Goal: Transaction & Acquisition: Purchase product/service

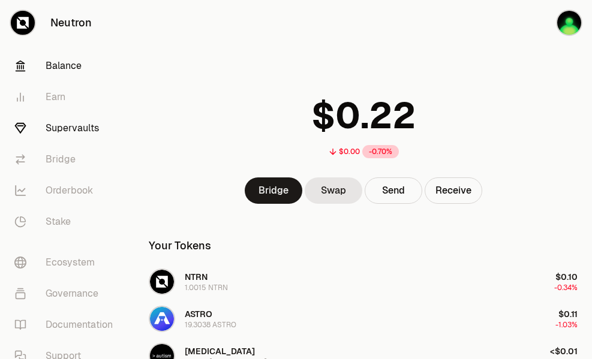
click at [67, 125] on link "Supervaults" at bounding box center [67, 128] width 125 height 31
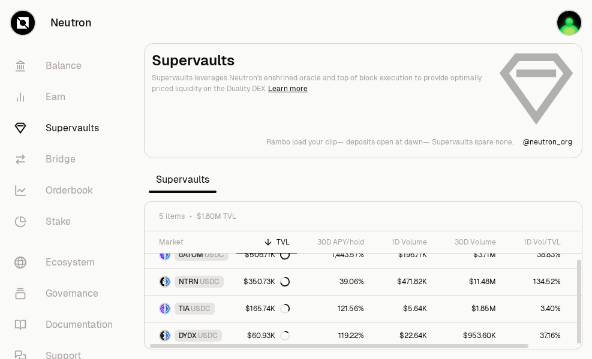
scroll to position [39, 55]
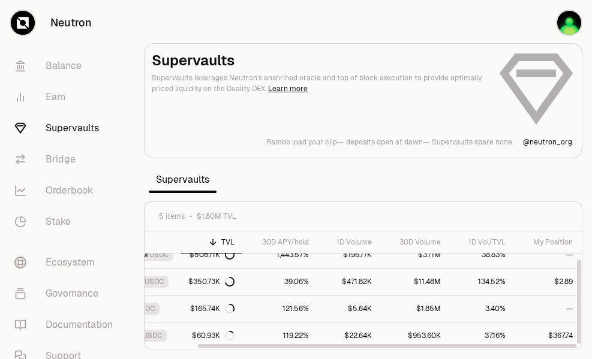
drag, startPoint x: 452, startPoint y: 349, endPoint x: 524, endPoint y: 347, distance: 71.4
click at [524, 347] on div at bounding box center [363, 346] width 428 height 6
click at [548, 337] on link "$367.74" at bounding box center [550, 336] width 74 height 26
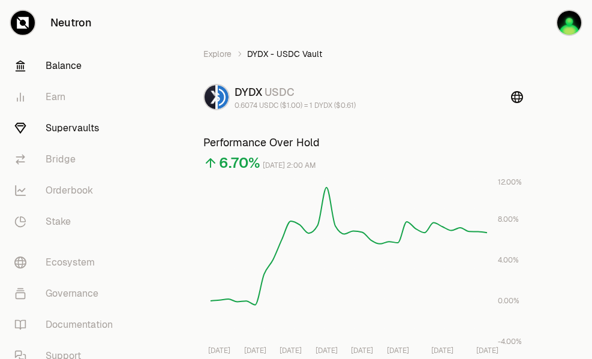
click at [71, 60] on link "Balance" at bounding box center [67, 65] width 125 height 31
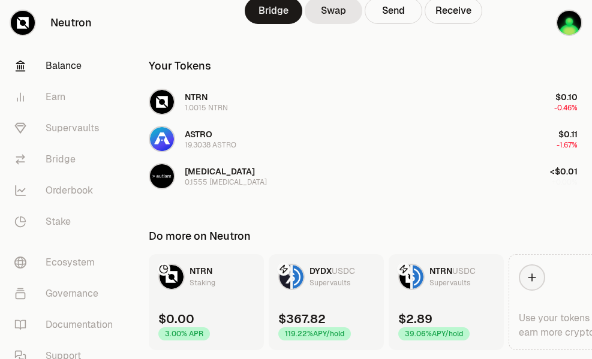
scroll to position [219, 0]
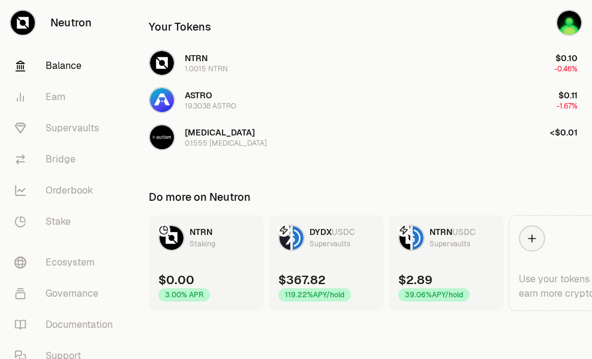
click at [343, 271] on link "DYDX USDC Supervaults $367.82 119.22% APY/hold" at bounding box center [326, 263] width 115 height 96
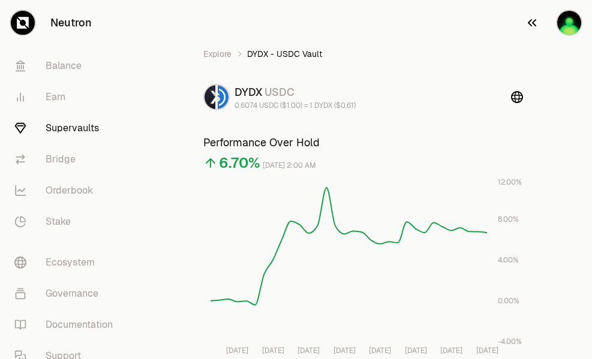
click at [570, 32] on img "button" at bounding box center [569, 23] width 24 height 24
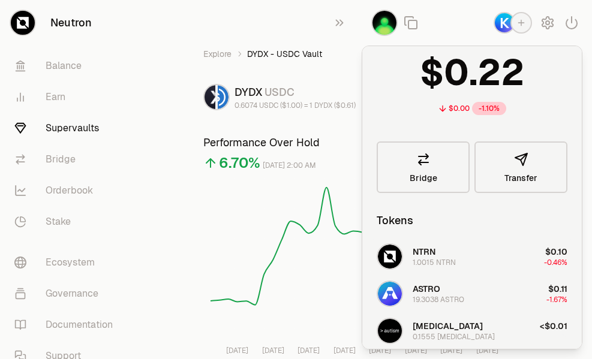
scroll to position [120, 0]
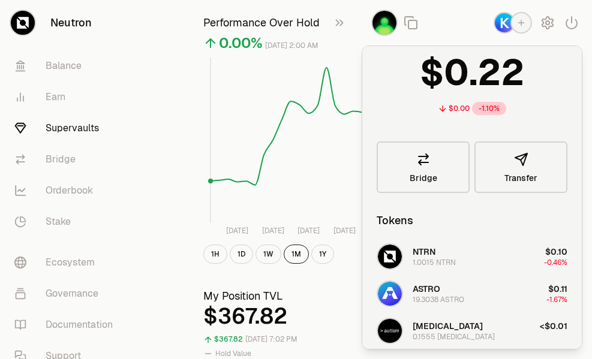
click at [230, 79] on rect at bounding box center [349, 141] width 277 height 166
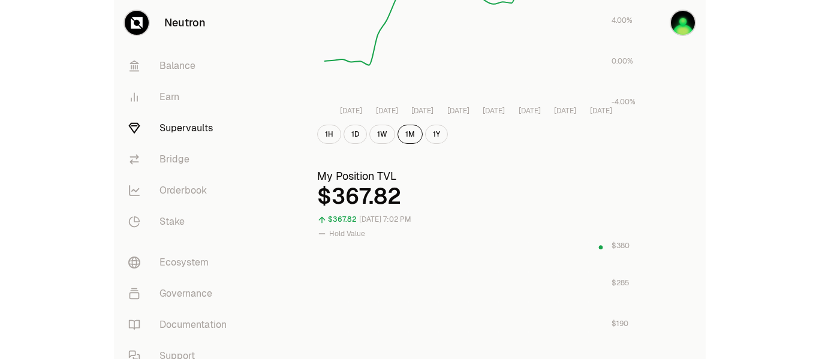
scroll to position [0, 0]
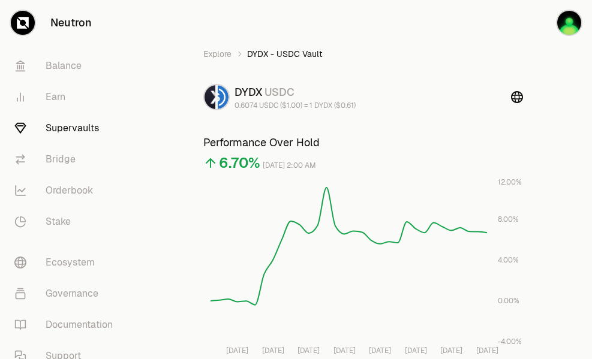
click at [78, 130] on link "Supervaults" at bounding box center [67, 128] width 125 height 31
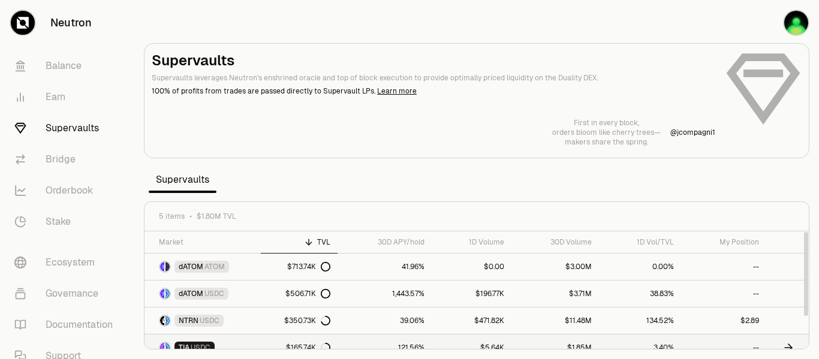
scroll to position [39, 0]
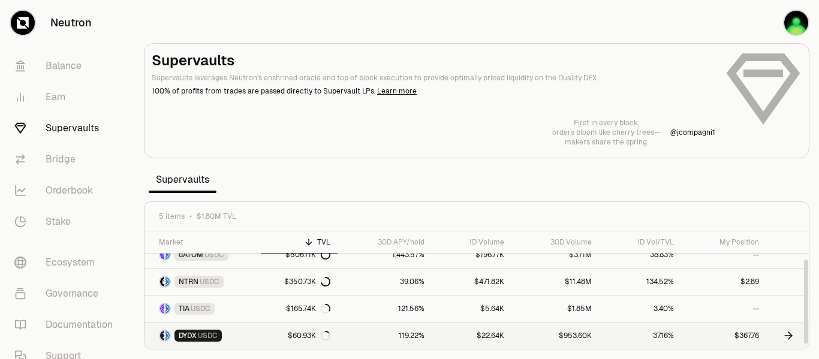
click at [591, 338] on link "$367.76" at bounding box center [723, 336] width 85 height 26
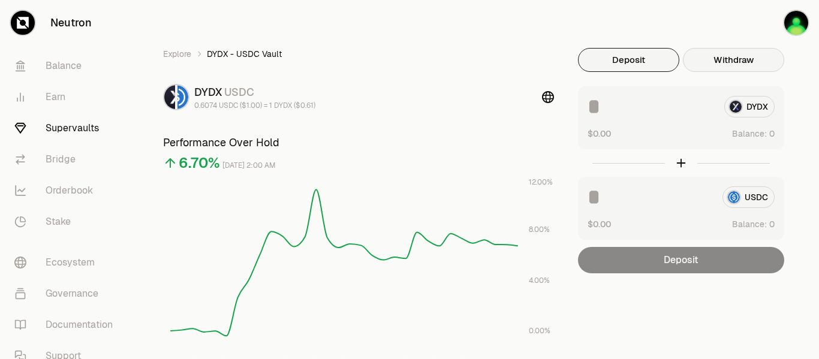
click at [591, 68] on button "Withdraw" at bounding box center [733, 60] width 101 height 24
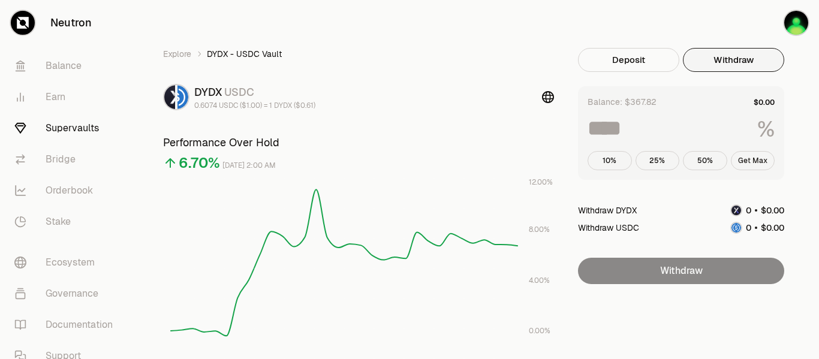
click at [591, 168] on button "Get Max" at bounding box center [753, 160] width 44 height 19
type input "***"
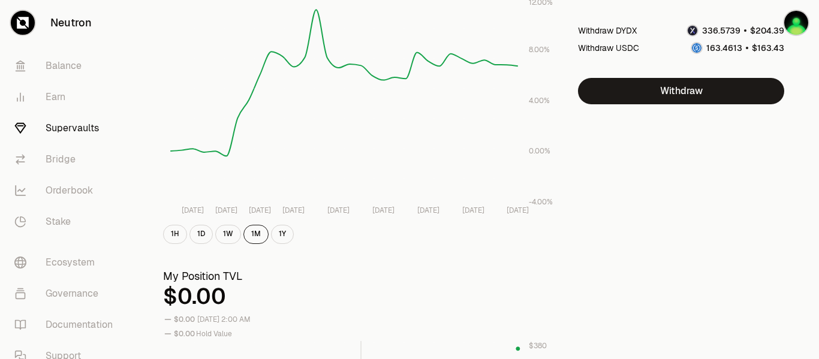
scroll to position [120, 0]
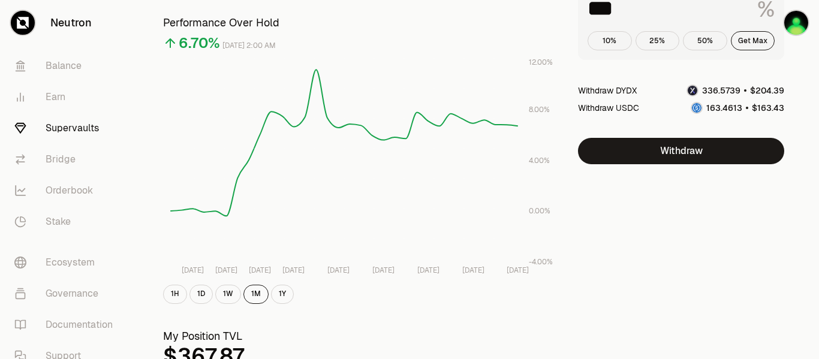
click at [94, 128] on link "Supervaults" at bounding box center [67, 128] width 125 height 31
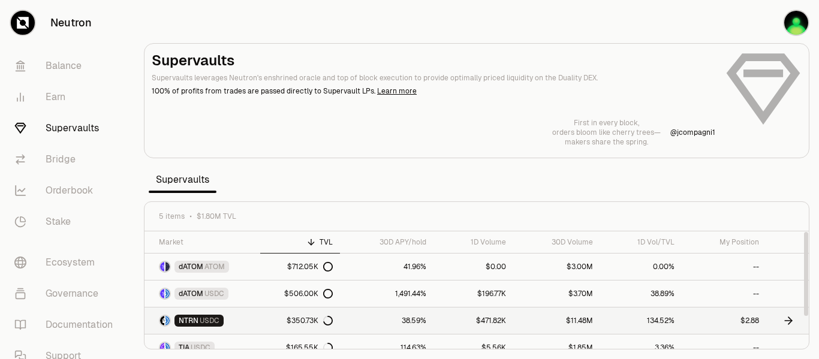
click at [591, 323] on icon at bounding box center [789, 321] width 12 height 12
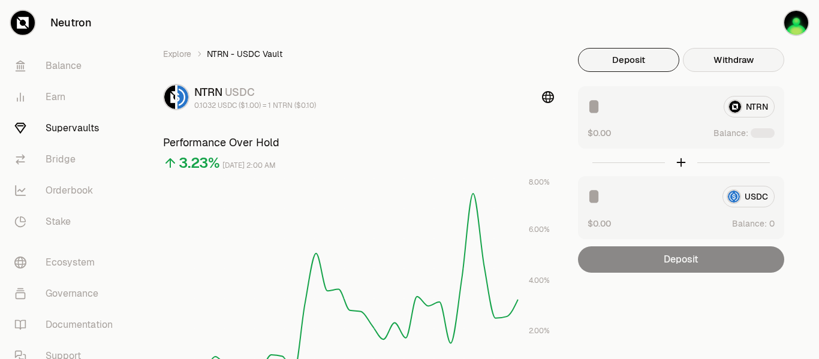
click at [591, 64] on button "Withdraw" at bounding box center [733, 60] width 101 height 24
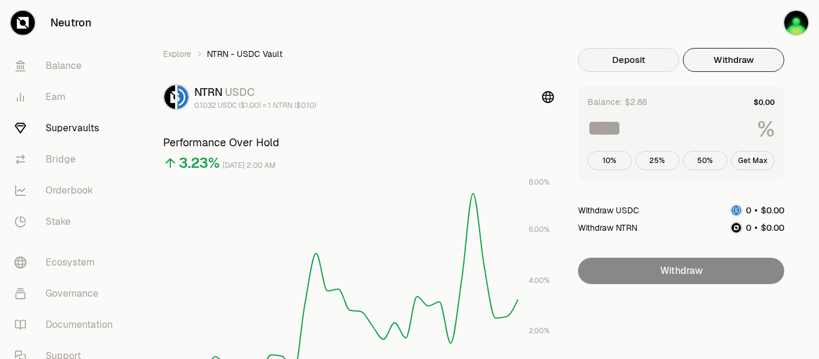
click at [591, 62] on button "Deposit" at bounding box center [628, 60] width 101 height 24
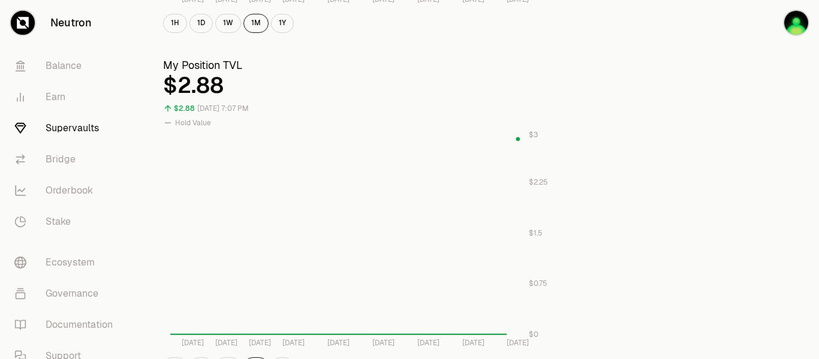
scroll to position [31, 0]
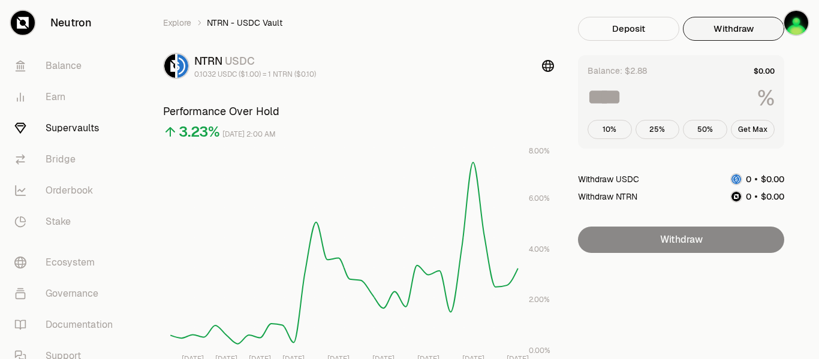
click at [591, 29] on button "Withdraw" at bounding box center [733, 29] width 101 height 24
click at [591, 134] on button "Get Max" at bounding box center [753, 129] width 44 height 19
type input "***"
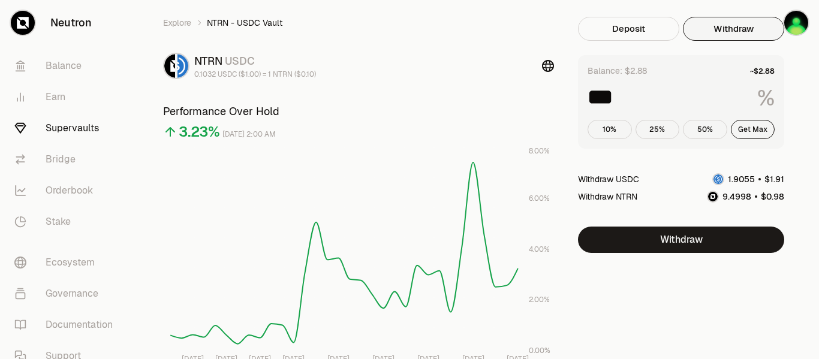
scroll to position [0, 0]
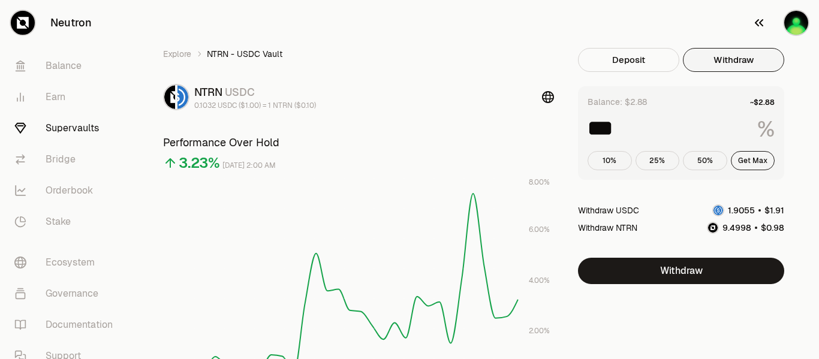
click at [591, 26] on img "button" at bounding box center [797, 23] width 24 height 24
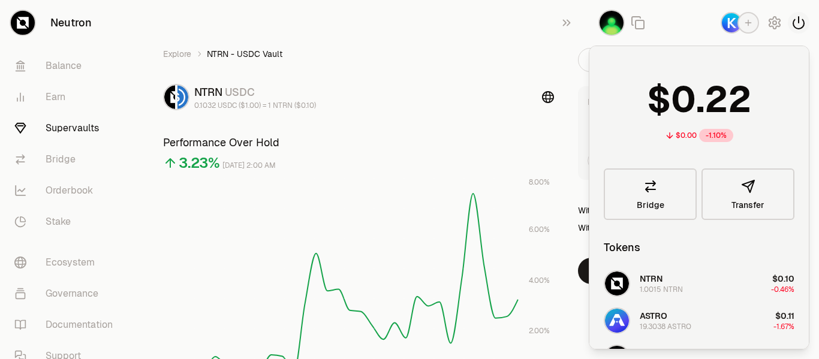
click at [591, 26] on icon "button" at bounding box center [799, 23] width 14 height 14
